Goal: Check status: Check status

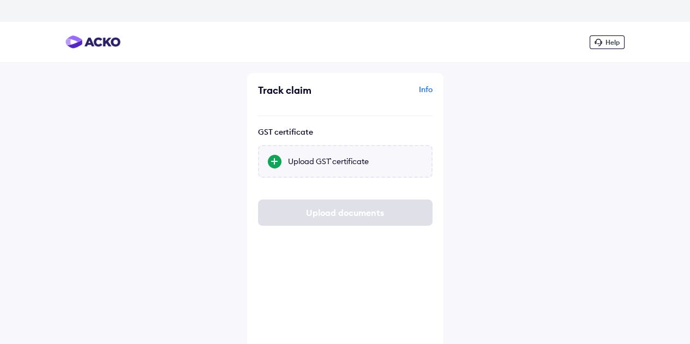
click at [338, 164] on div "Upload GST` certificate" at bounding box center [355, 161] width 135 height 11
click at [0, 0] on input "Upload GST` certificate" at bounding box center [0, 0] width 0 height 0
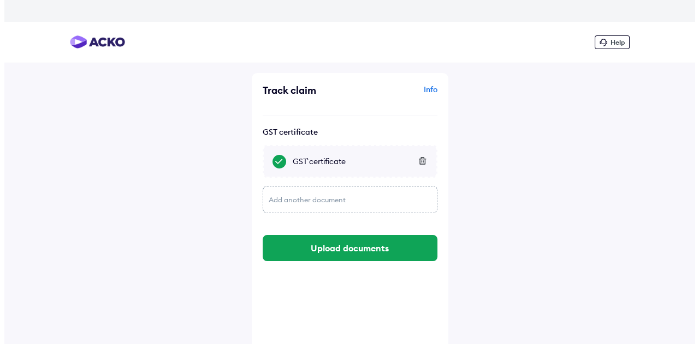
scroll to position [22, 0]
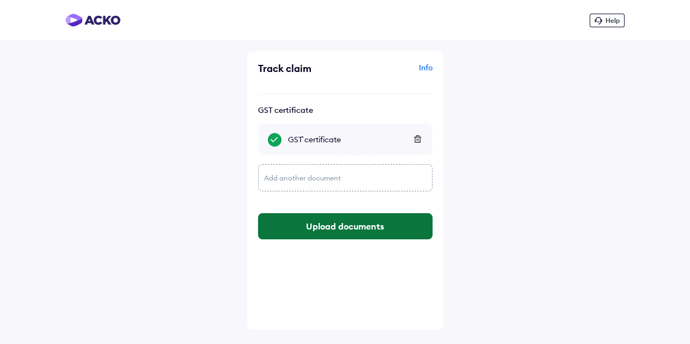
click at [330, 227] on button "Upload documents" at bounding box center [345, 226] width 175 height 26
